Goal: Find specific page/section: Find specific page/section

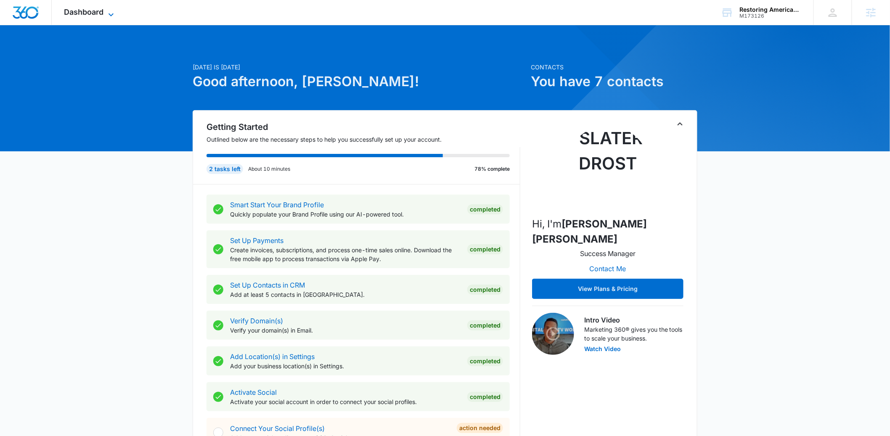
click at [103, 8] on span "Dashboard" at bounding box center [84, 12] width 40 height 9
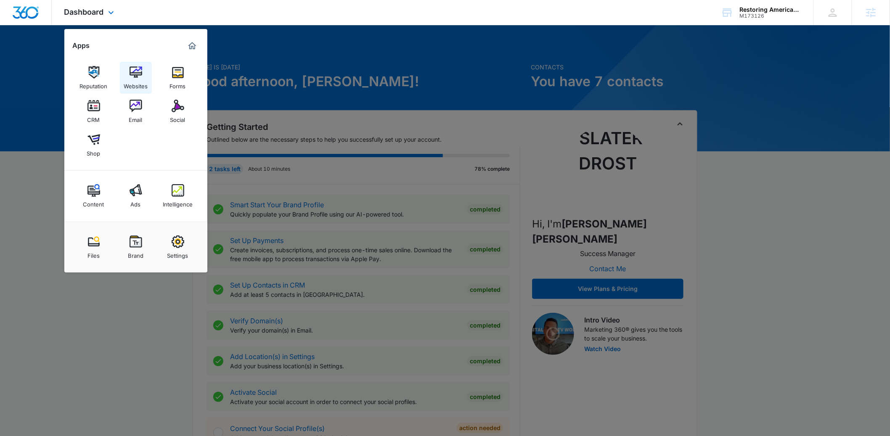
click at [137, 79] on div "Websites" at bounding box center [136, 84] width 24 height 11
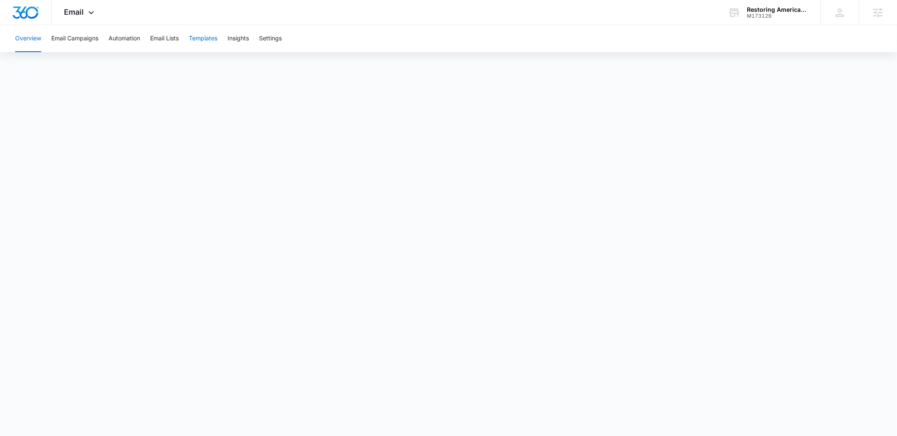
click at [202, 35] on button "Templates" at bounding box center [203, 38] width 29 height 27
click at [205, 44] on button "Templates" at bounding box center [203, 38] width 29 height 27
